Goal: Task Accomplishment & Management: Use online tool/utility

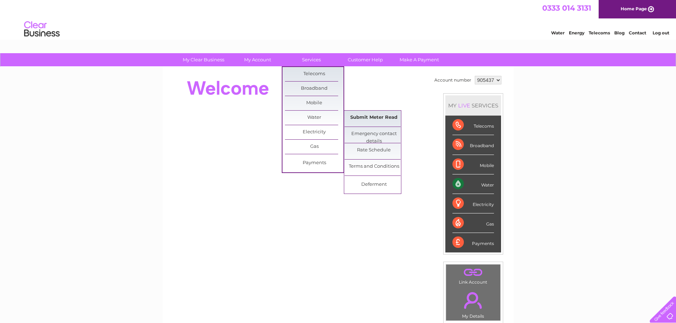
click at [364, 119] on link "Submit Meter Read" at bounding box center [374, 118] width 59 height 14
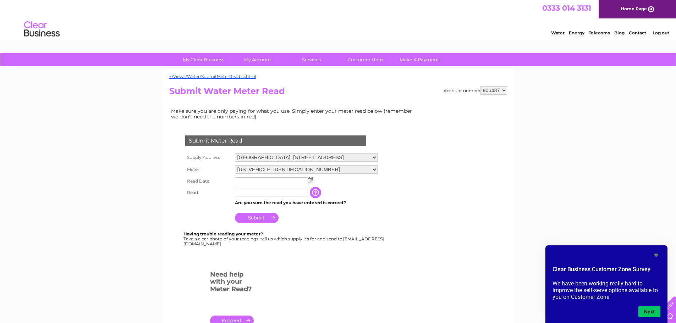
click at [311, 180] on img at bounding box center [310, 180] width 5 height 6
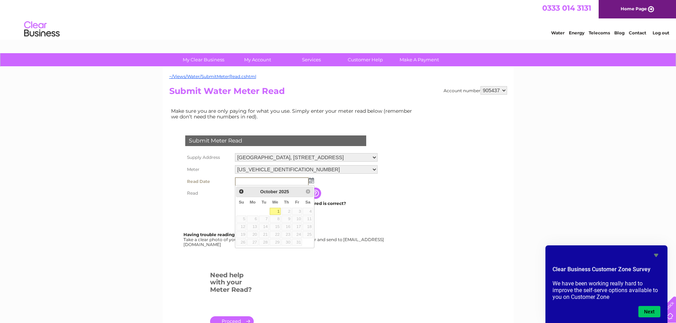
click at [276, 210] on link "1" at bounding box center [275, 211] width 11 height 7
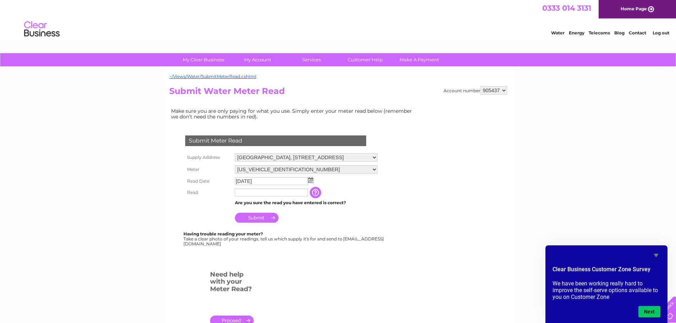
click at [310, 181] on img at bounding box center [310, 180] width 5 height 6
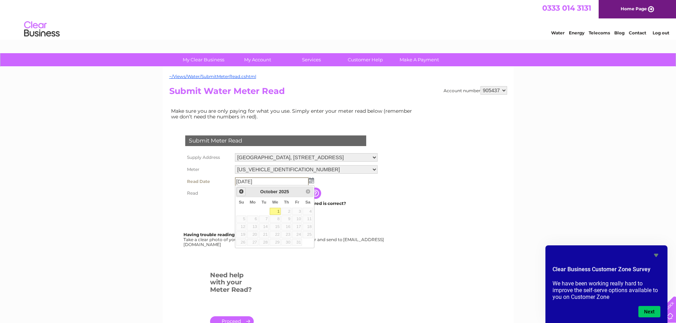
click at [241, 192] on span "Prev" at bounding box center [241, 192] width 6 height 6
click at [265, 244] on link "30" at bounding box center [264, 242] width 10 height 7
type input "[DATE]"
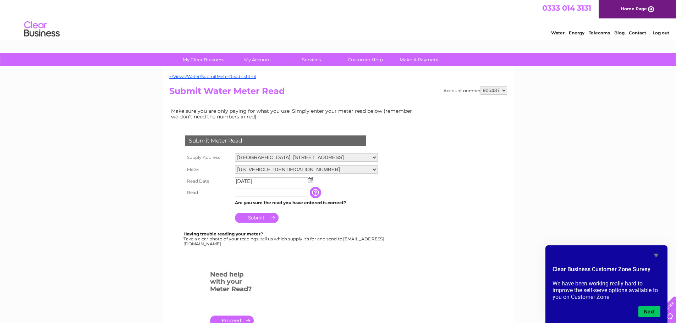
click at [255, 196] on input "text" at bounding box center [271, 193] width 73 height 8
type input "04990"
click at [252, 220] on input "Submit" at bounding box center [257, 219] width 44 height 10
